Goal: Task Accomplishment & Management: Manage account settings

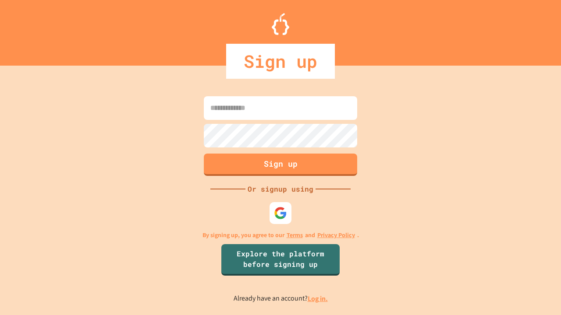
click at [318, 299] on link "Log in." at bounding box center [318, 298] width 20 height 9
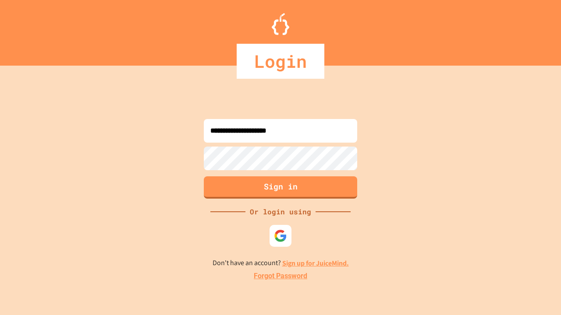
type input "**********"
